Goal: Task Accomplishment & Management: Use online tool/utility

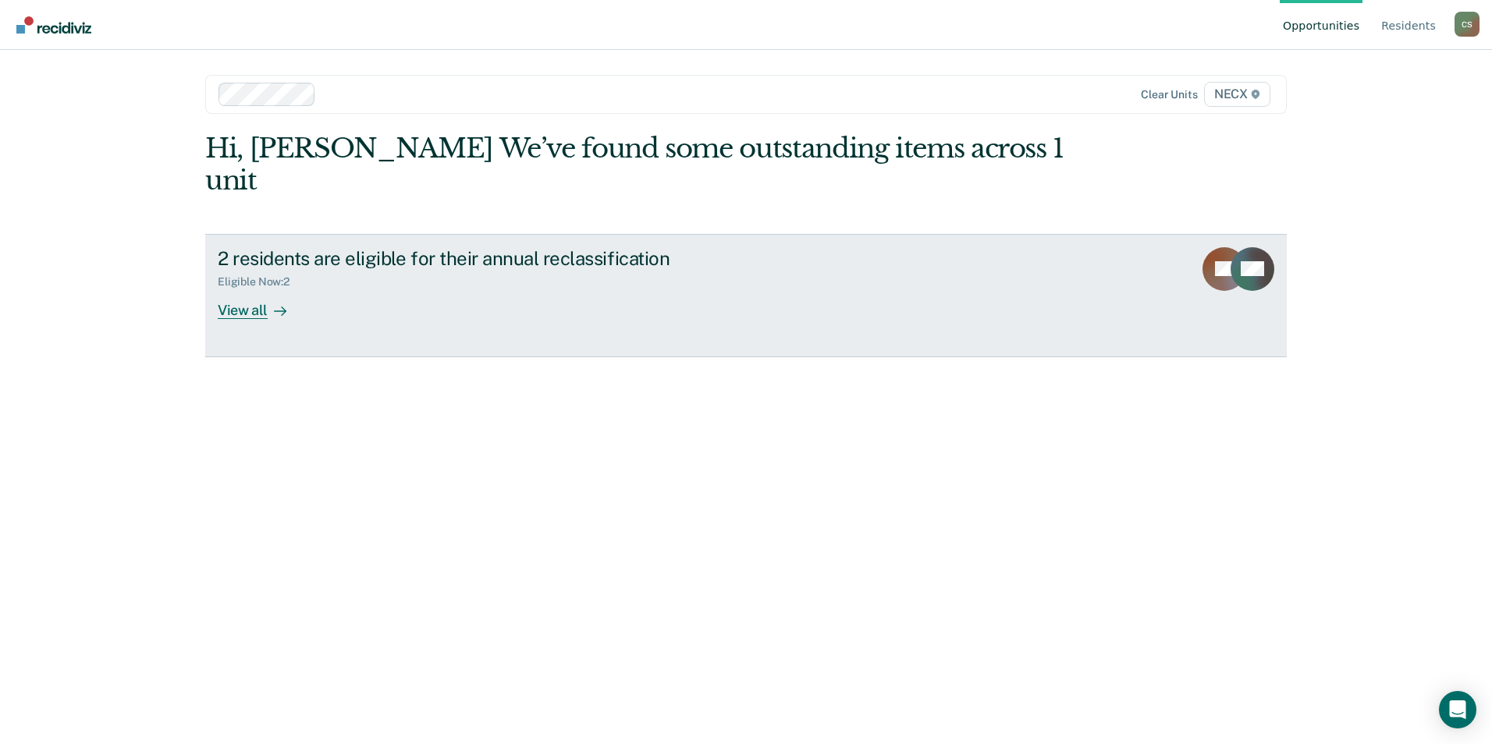
click at [254, 289] on div "View all" at bounding box center [261, 304] width 87 height 30
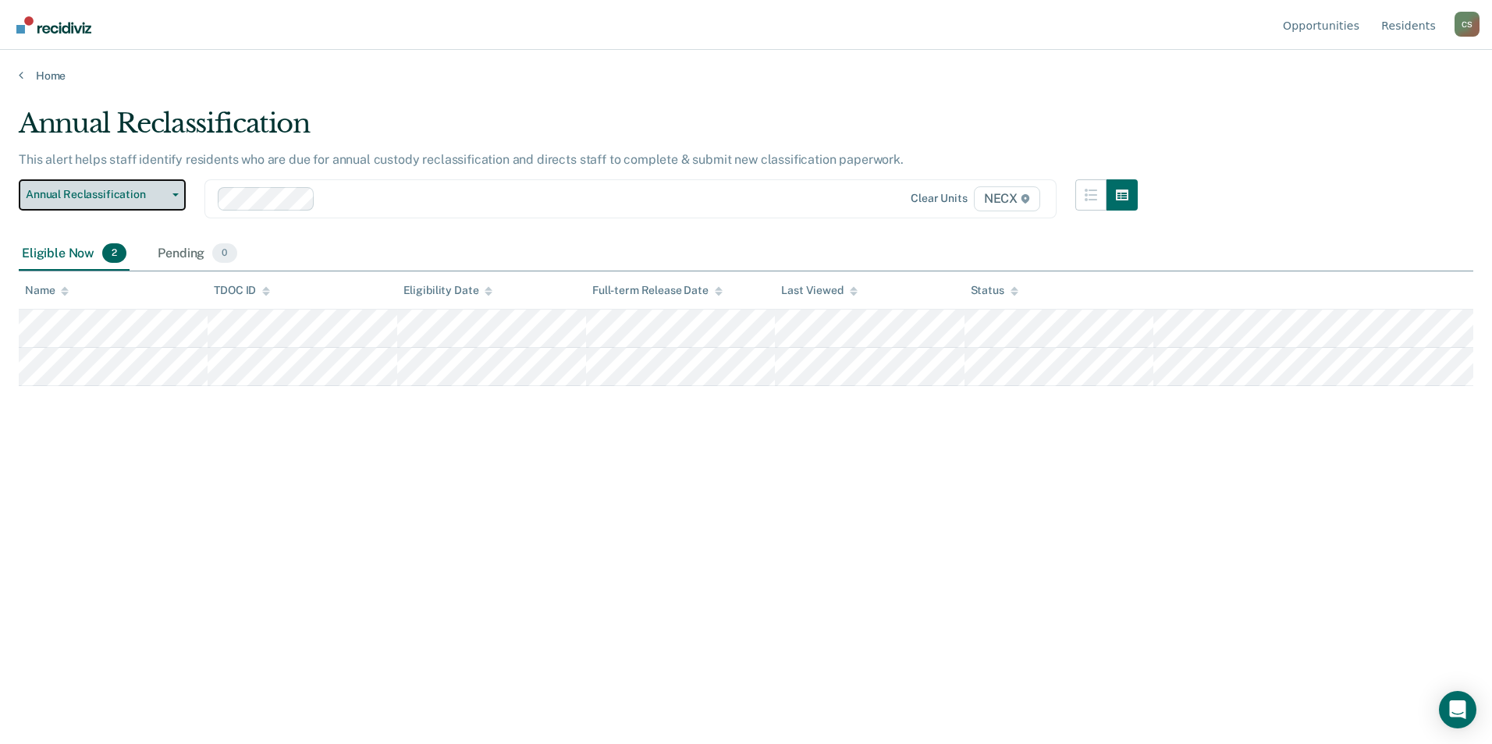
click at [113, 201] on span "Annual Reclassification" at bounding box center [96, 194] width 140 height 13
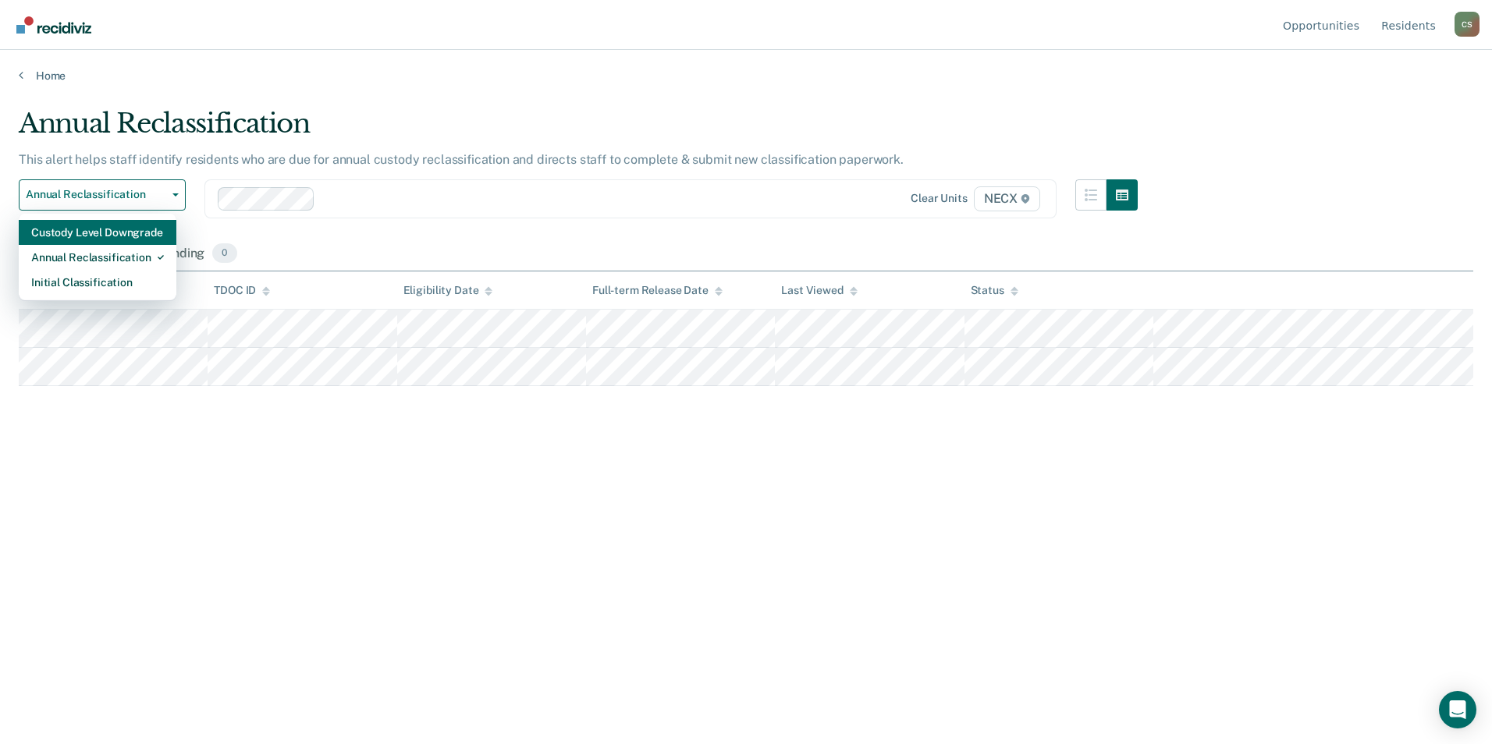
click at [108, 240] on div "Custody Level Downgrade" at bounding box center [97, 232] width 133 height 25
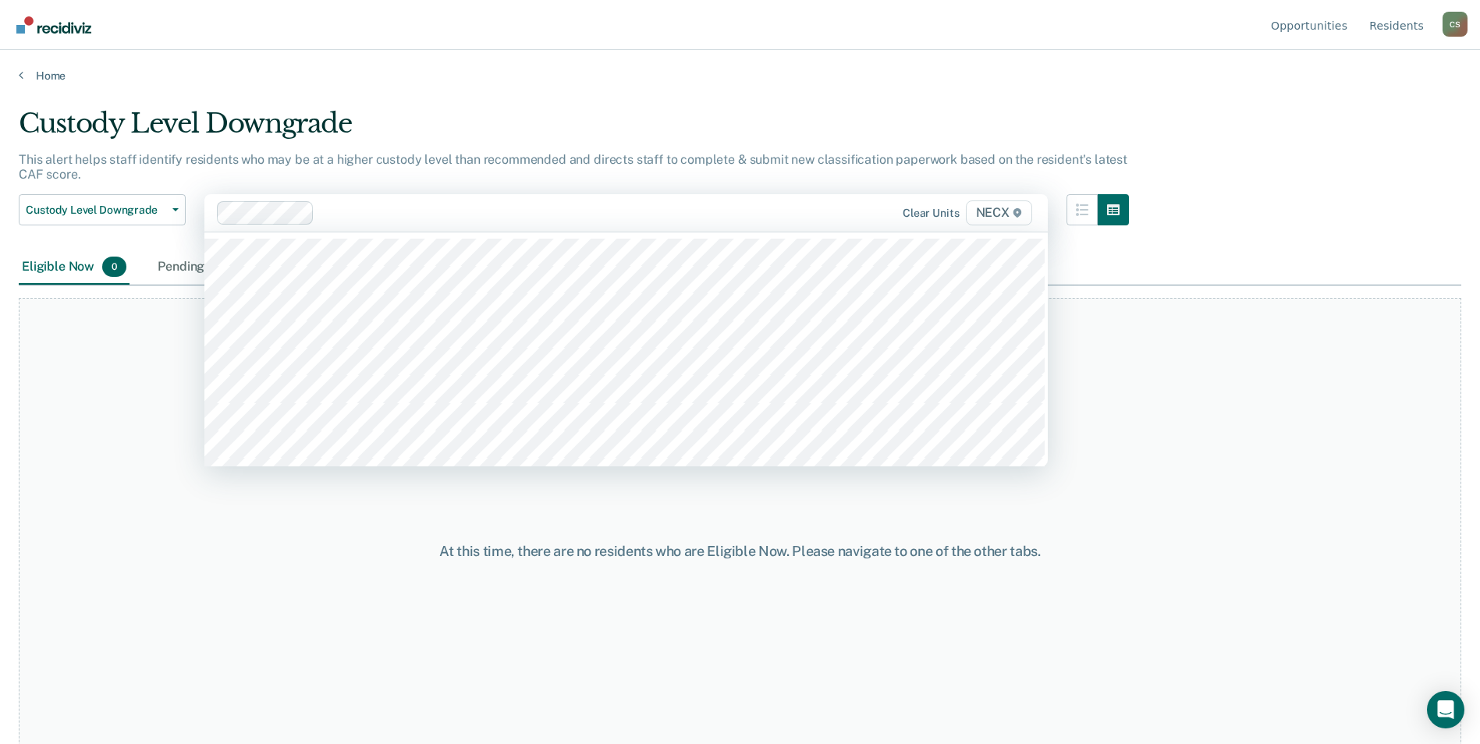
click at [1013, 212] on span "NECX" at bounding box center [999, 213] width 66 height 25
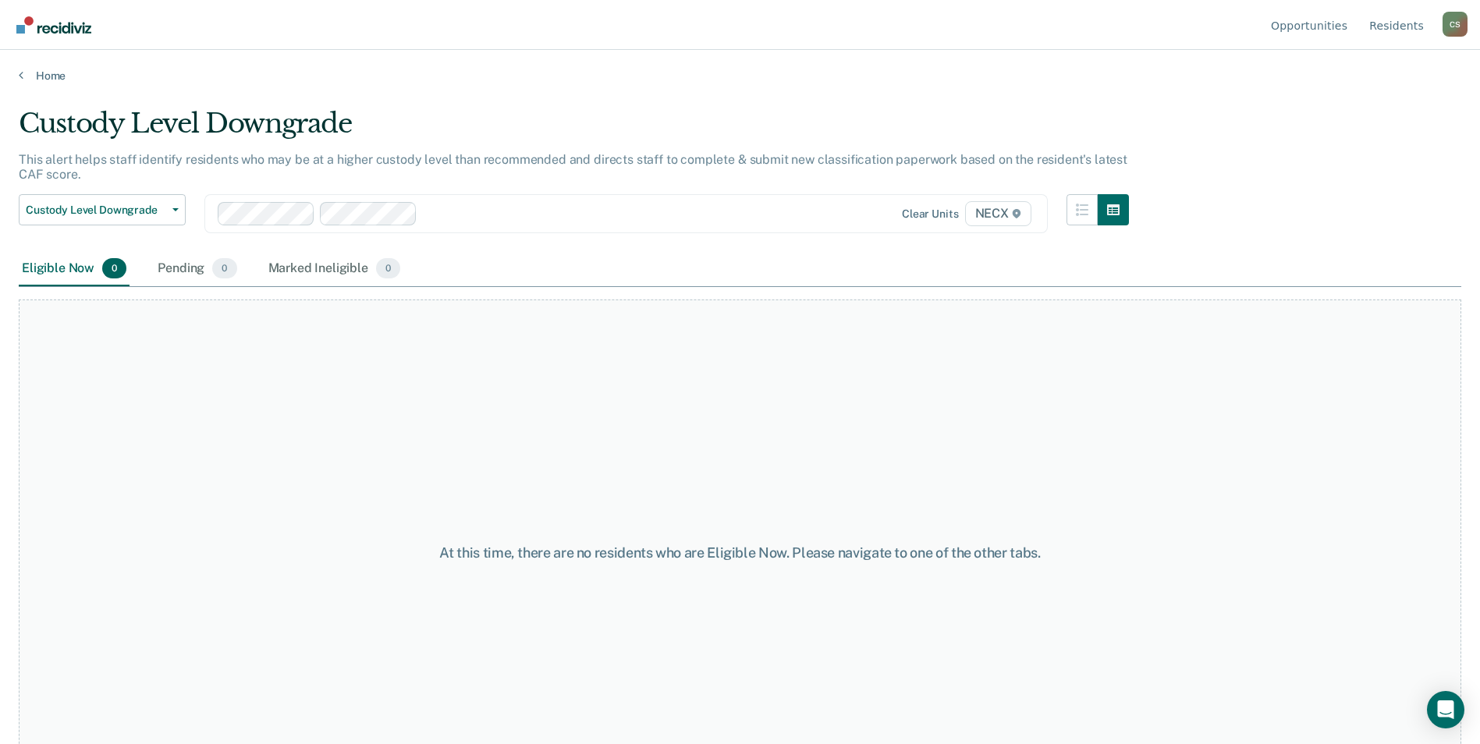
click at [832, 208] on div "Clear units NECX" at bounding box center [912, 213] width 245 height 25
click at [65, 212] on span "Custody Level Downgrade" at bounding box center [96, 210] width 140 height 13
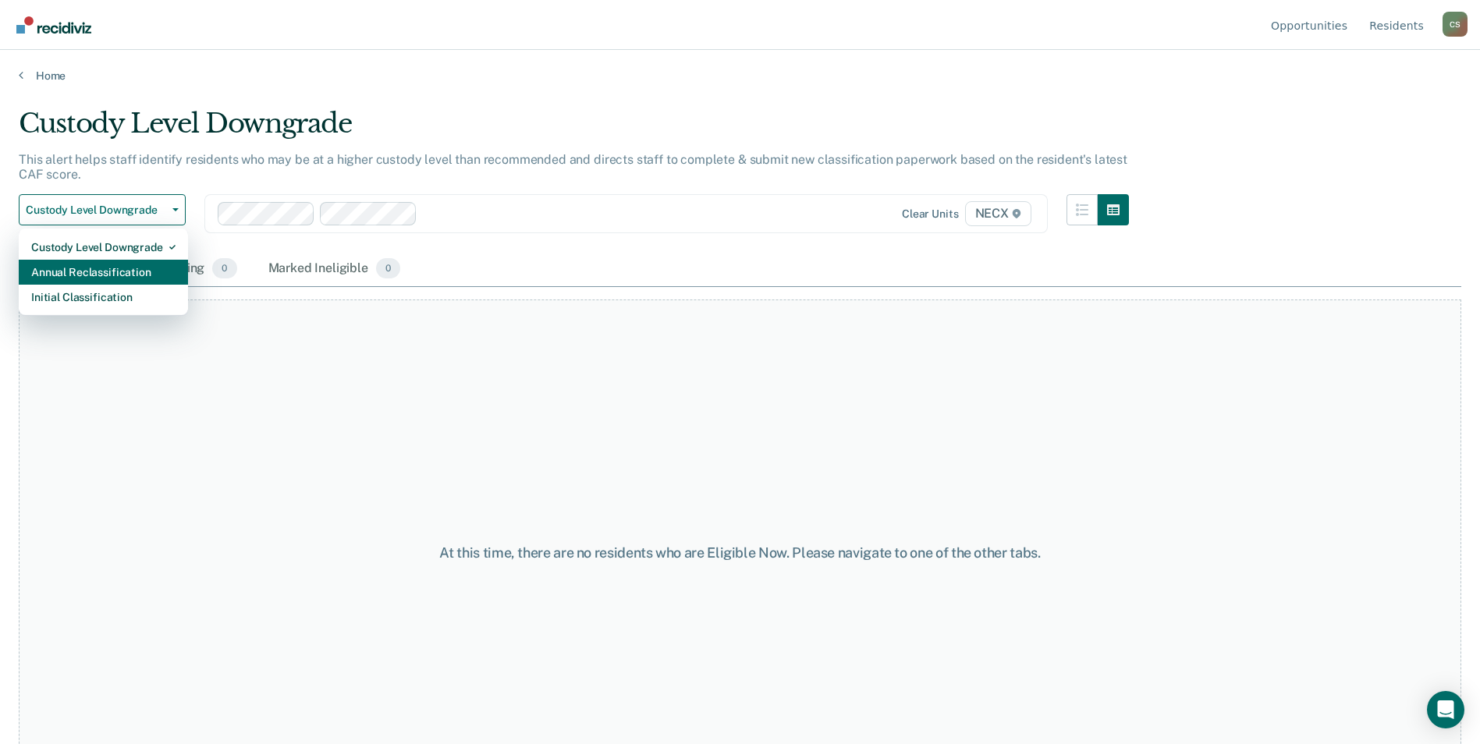
click at [98, 272] on div "Annual Reclassification" at bounding box center [103, 272] width 144 height 25
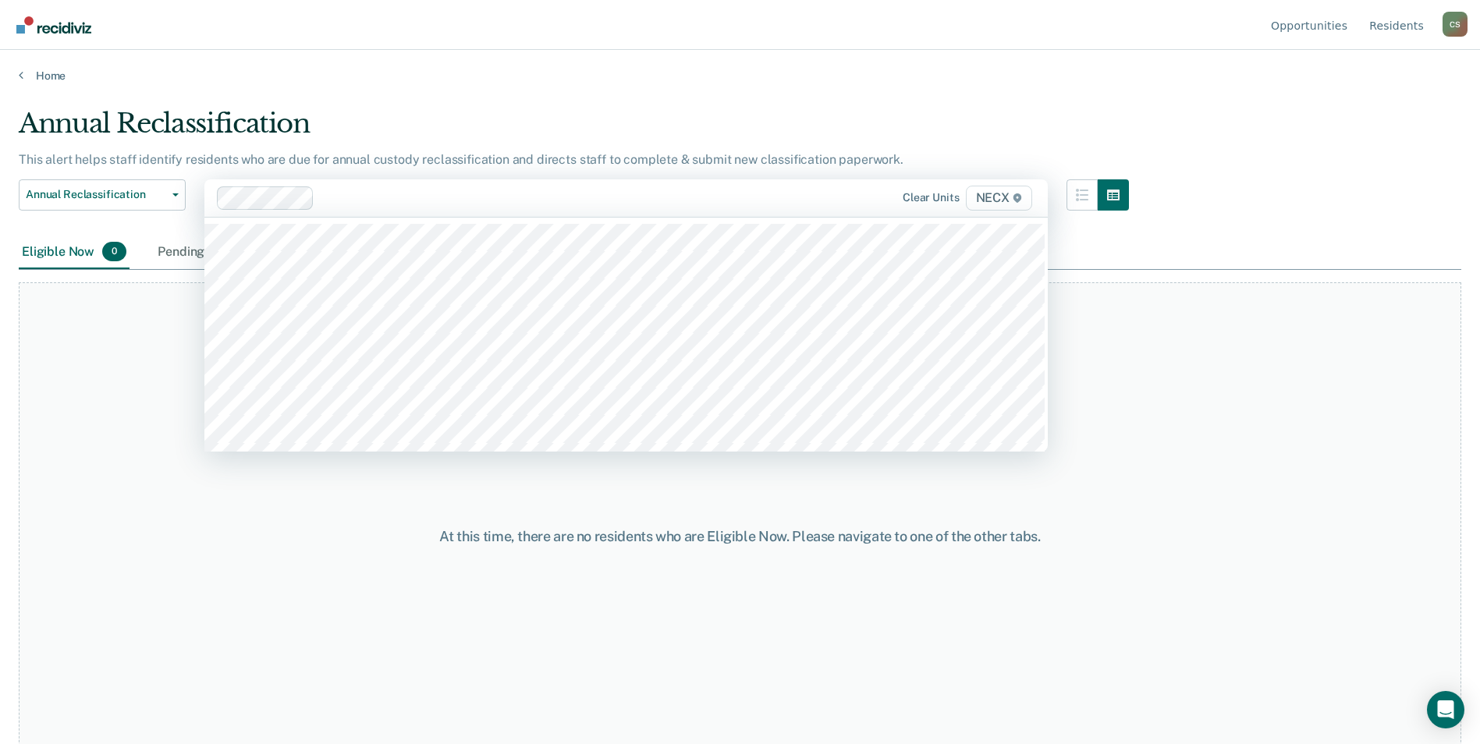
drag, startPoint x: 123, startPoint y: 320, endPoint x: 114, endPoint y: 277, distance: 43.9
click at [119, 315] on div "At this time, there are no residents who are Eligible Now. Please navigate to o…" at bounding box center [740, 535] width 1443 height 507
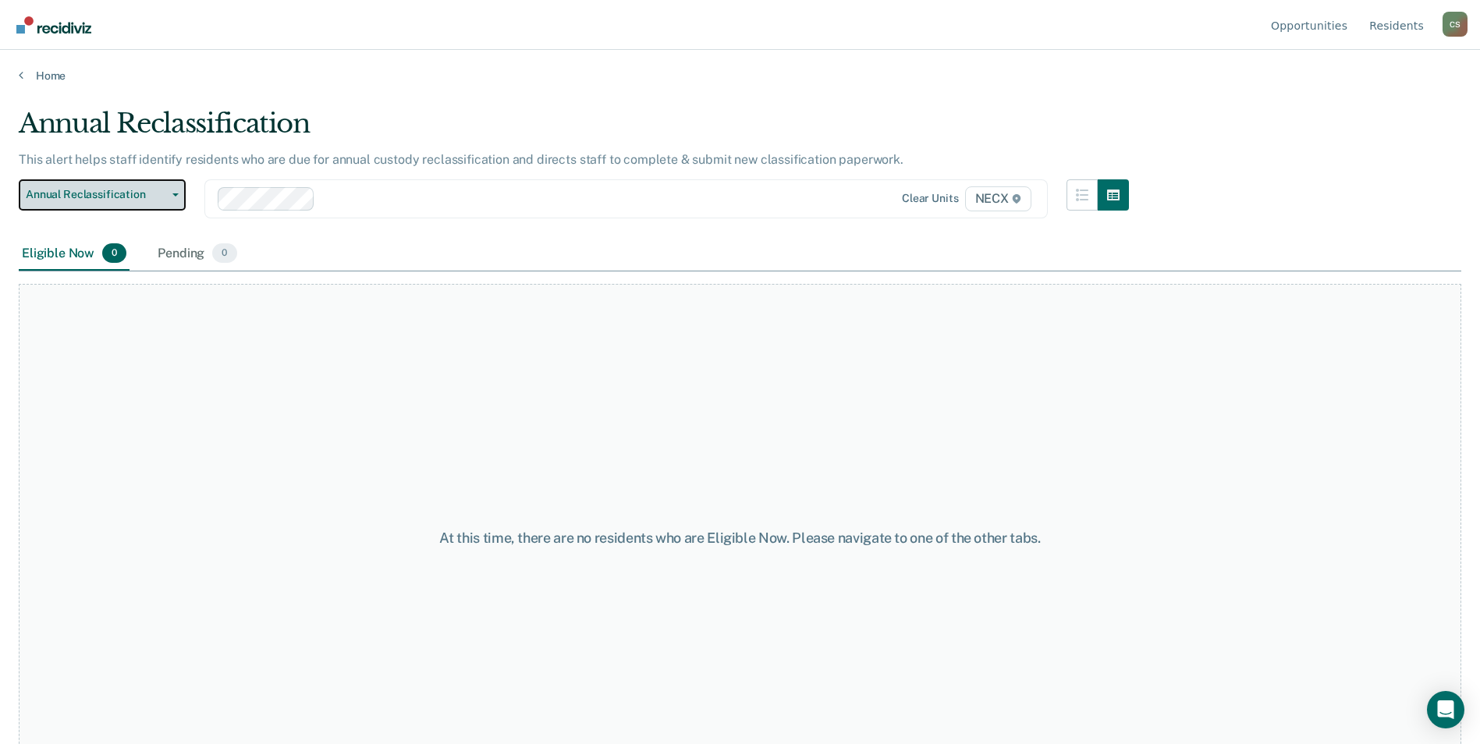
click at [153, 194] on span "Annual Reclassification" at bounding box center [96, 194] width 140 height 13
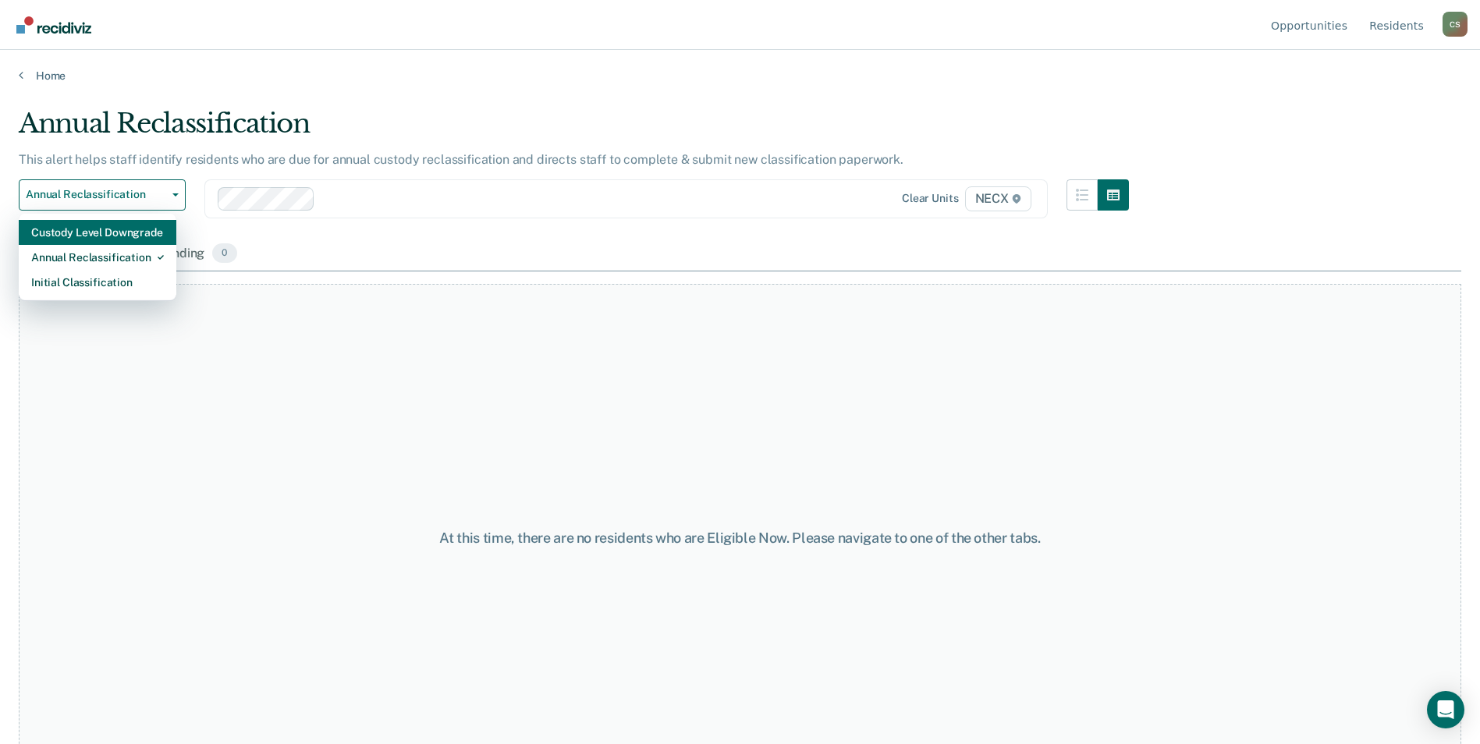
click at [132, 233] on div "Custody Level Downgrade" at bounding box center [97, 232] width 133 height 25
